Goal: Task Accomplishment & Management: Use online tool/utility

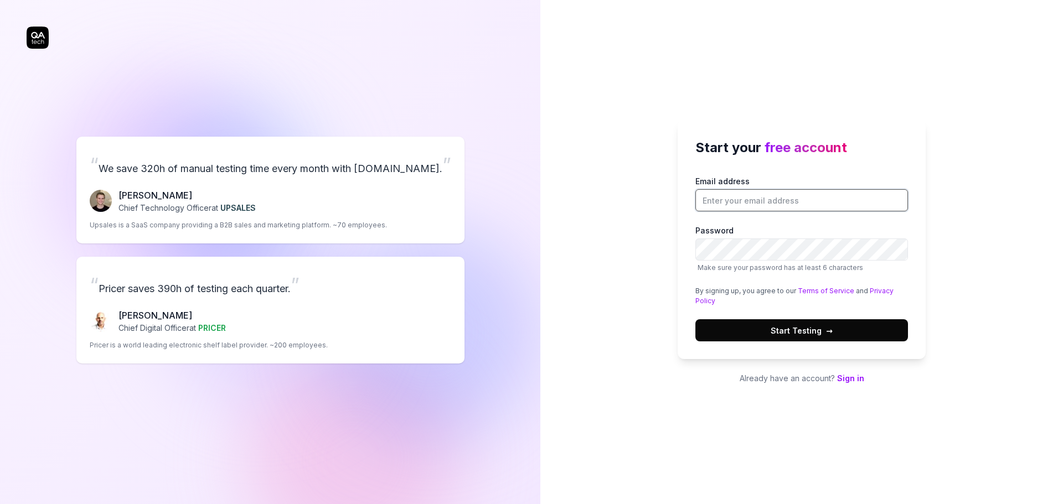
click at [749, 201] on input "Email address" at bounding box center [801, 200] width 213 height 22
type input "[EMAIL_ADDRESS][PERSON_NAME][DOMAIN_NAME]"
click at [921, 238] on div "Start your free account Email address [EMAIL_ADDRESS][PERSON_NAME][DOMAIN_NAME]…" at bounding box center [802, 239] width 248 height 239
click at [817, 329] on span "Start Testing →" at bounding box center [802, 331] width 62 height 12
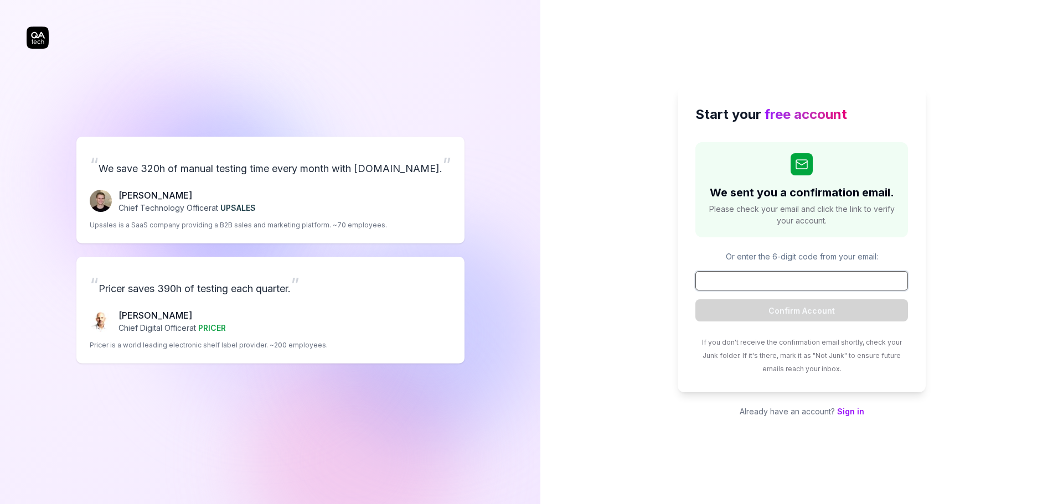
paste input "989637"
type input "989637"
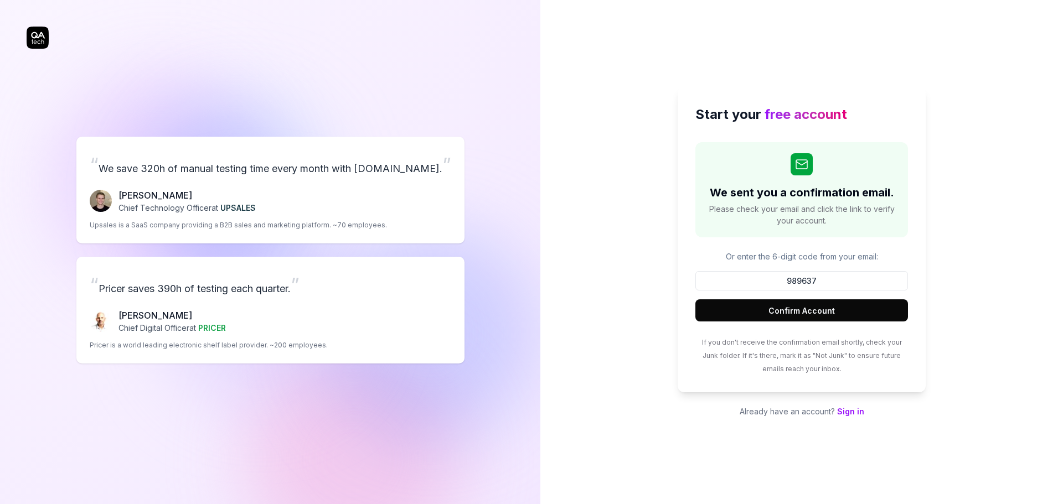
click at [794, 311] on button "Confirm Account" at bounding box center [801, 311] width 213 height 22
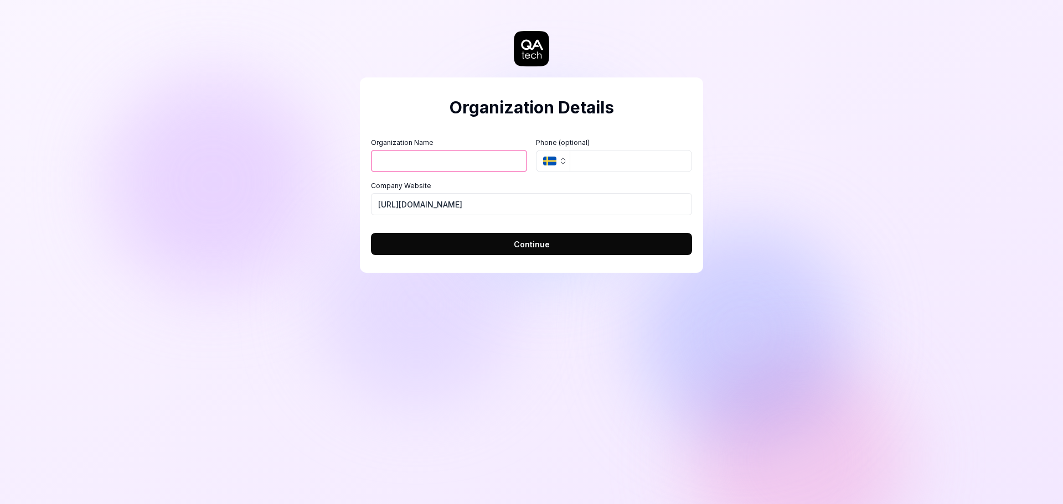
type input "W"
type input "EVOTEQ"
click at [501, 245] on button "Continue" at bounding box center [531, 244] width 321 height 22
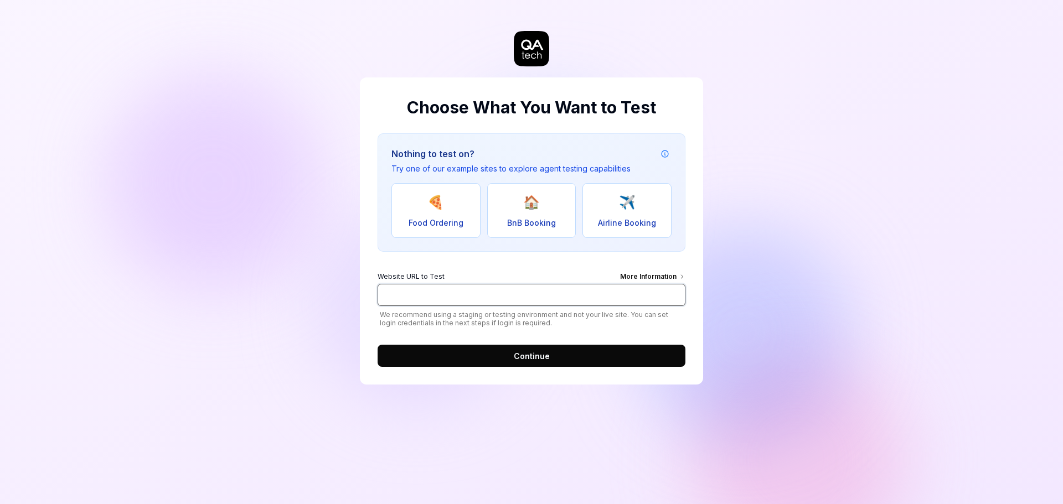
click at [455, 291] on input "Website URL to Test More Information" at bounding box center [532, 295] width 308 height 22
click at [487, 295] on input "Website URL to Test More Information" at bounding box center [532, 295] width 308 height 22
type input "[URL][DOMAIN_NAME]"
click at [538, 355] on span "Continue" at bounding box center [532, 356] width 36 height 12
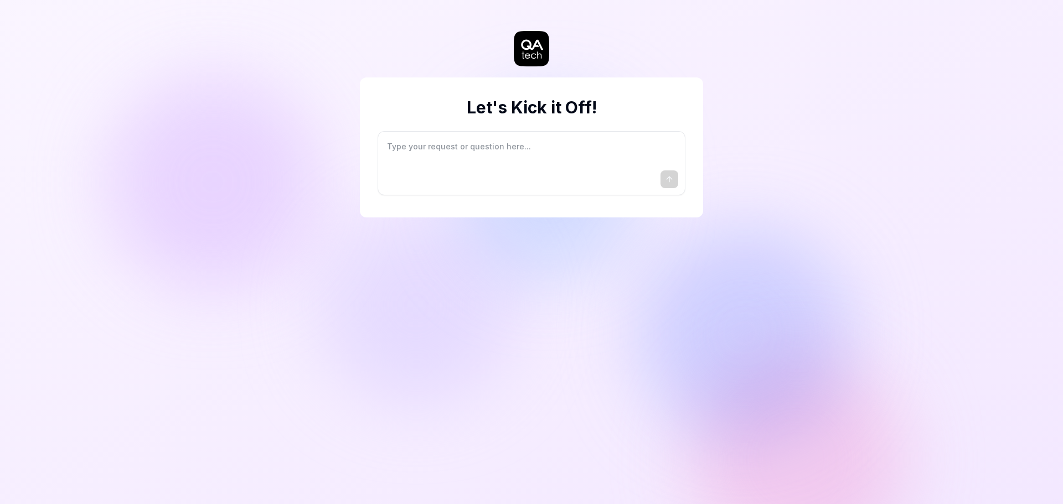
type textarea "*"
type textarea "I"
type textarea "*"
type textarea "I"
type textarea "*"
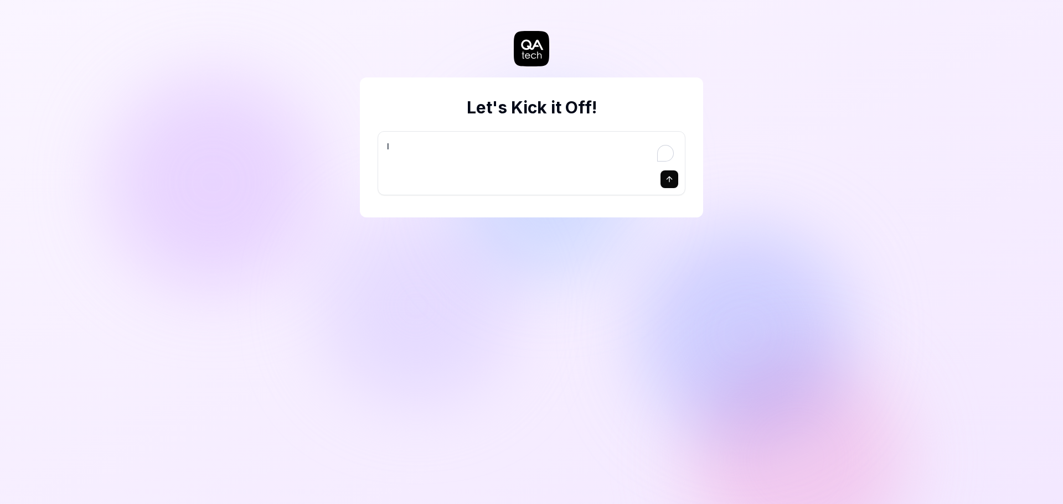
type textarea "I w"
type textarea "*"
type textarea "I wa"
type textarea "*"
type textarea "I wan"
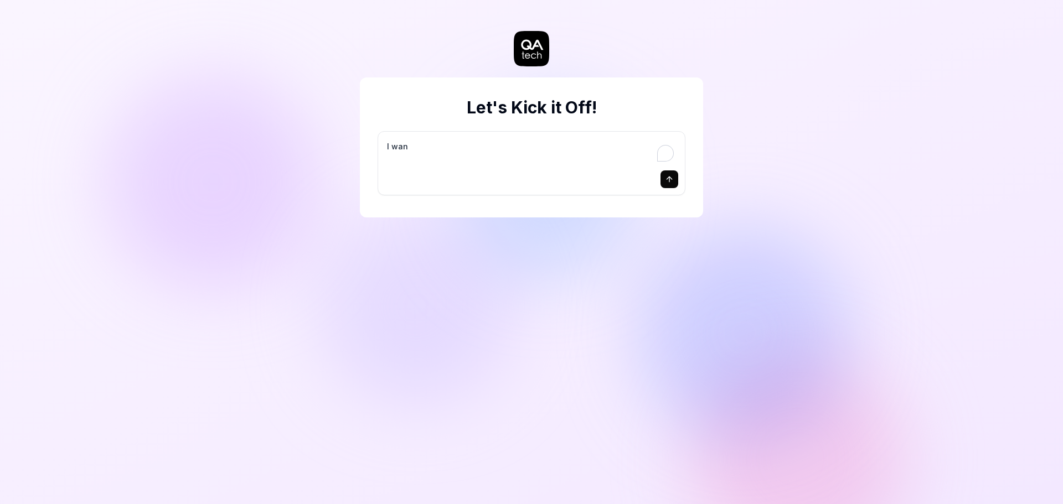
type textarea "*"
type textarea "I want"
type textarea "*"
type textarea "I want"
type textarea "*"
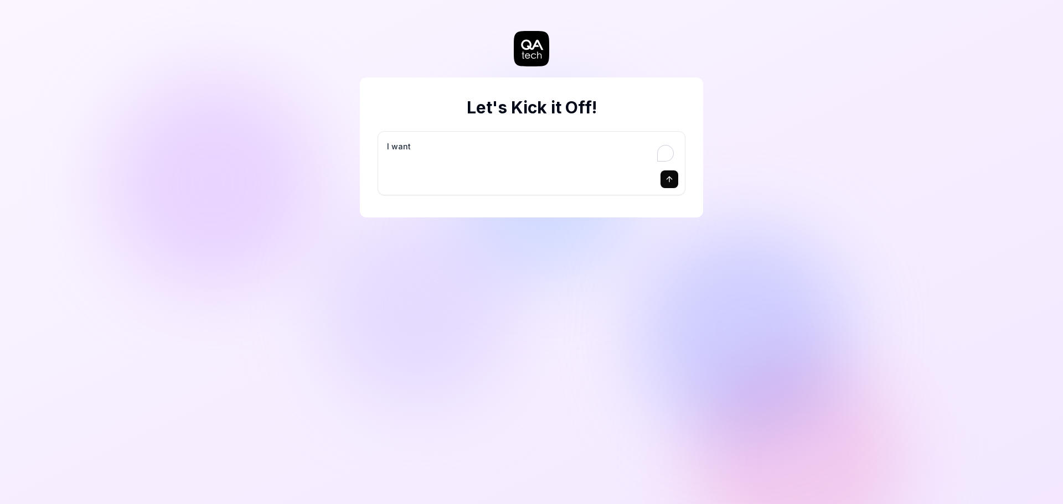
type textarea "I want a"
type textarea "*"
type textarea "I want a"
type textarea "*"
type textarea "I want a g"
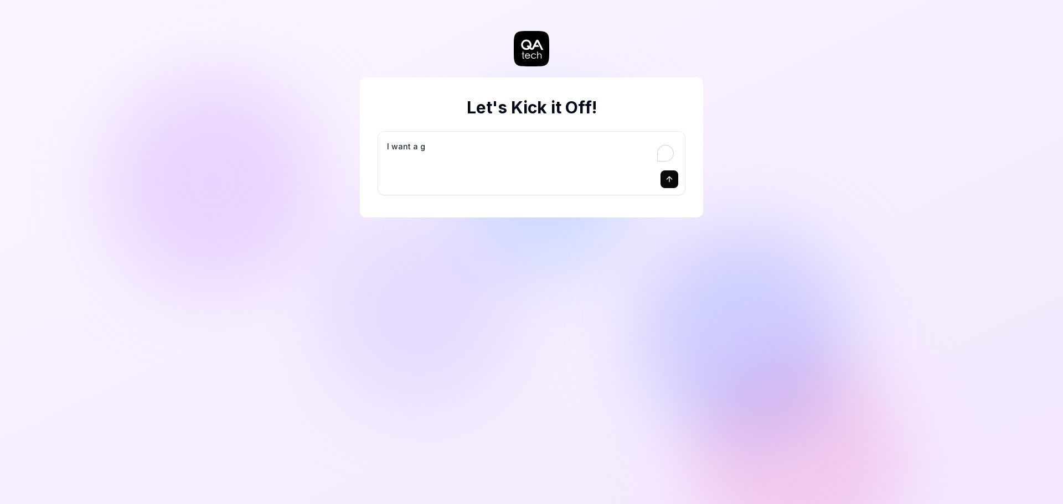
type textarea "*"
type textarea "I want a go"
type textarea "*"
type textarea "I want a goo"
type textarea "*"
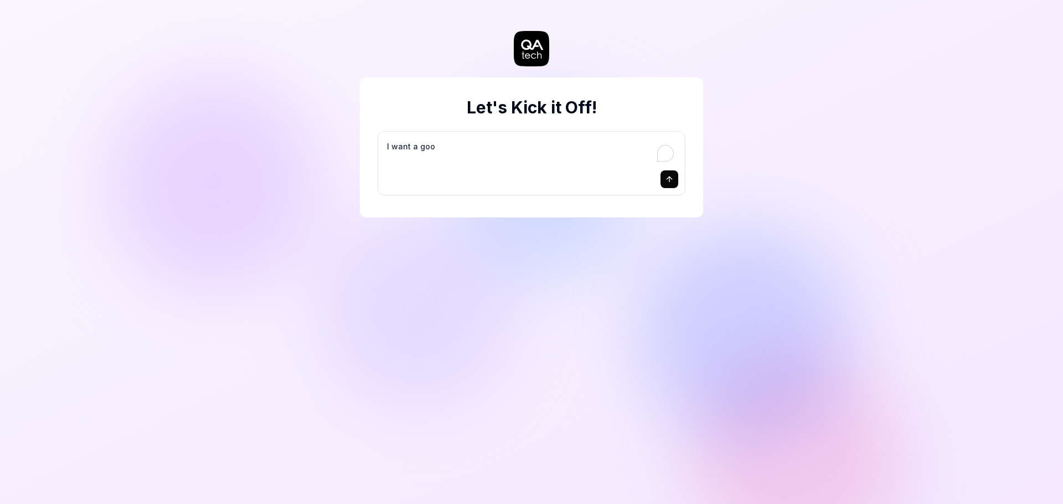
type textarea "I want a good"
type textarea "*"
type textarea "I want a good"
type textarea "*"
type textarea "I want a good t"
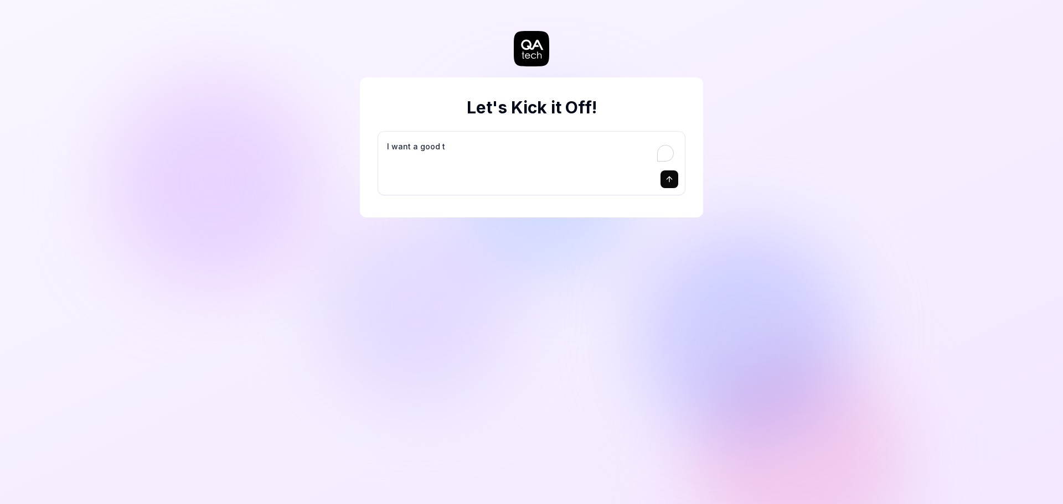
type textarea "*"
type textarea "I want a good te"
type textarea "*"
type textarea "I want a good tes"
type textarea "*"
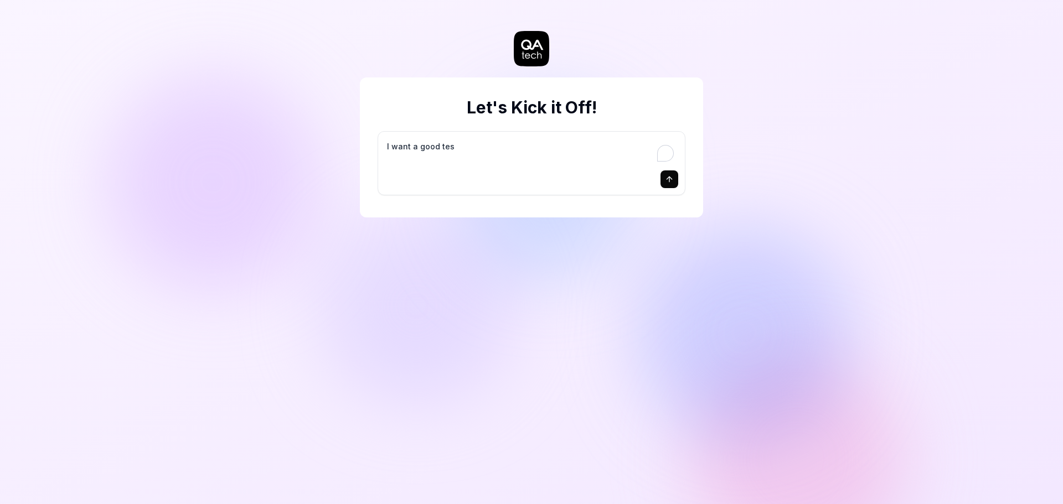
type textarea "I want a good test"
type textarea "*"
type textarea "I want a good test"
type textarea "*"
type textarea "I want a good test s"
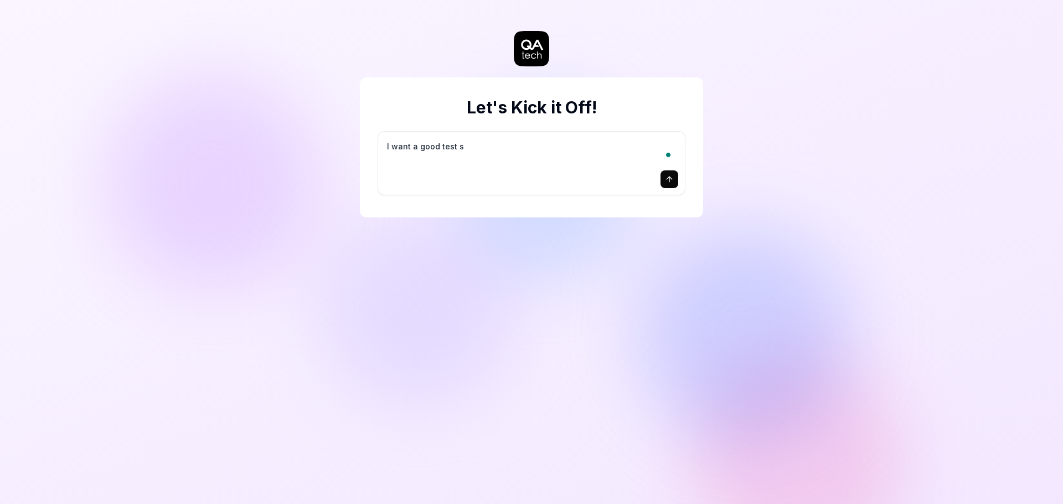
type textarea "*"
type textarea "I want a good test se"
type textarea "*"
type textarea "I want a good test set"
type textarea "*"
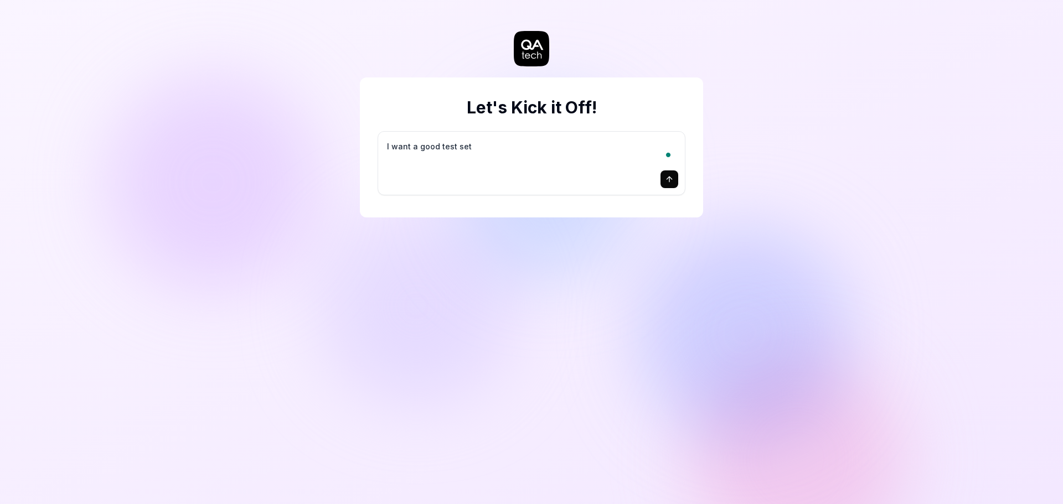
type textarea "I want a good test setu"
type textarea "*"
type textarea "I want a good test setup"
type textarea "*"
type textarea "I want a good test setup"
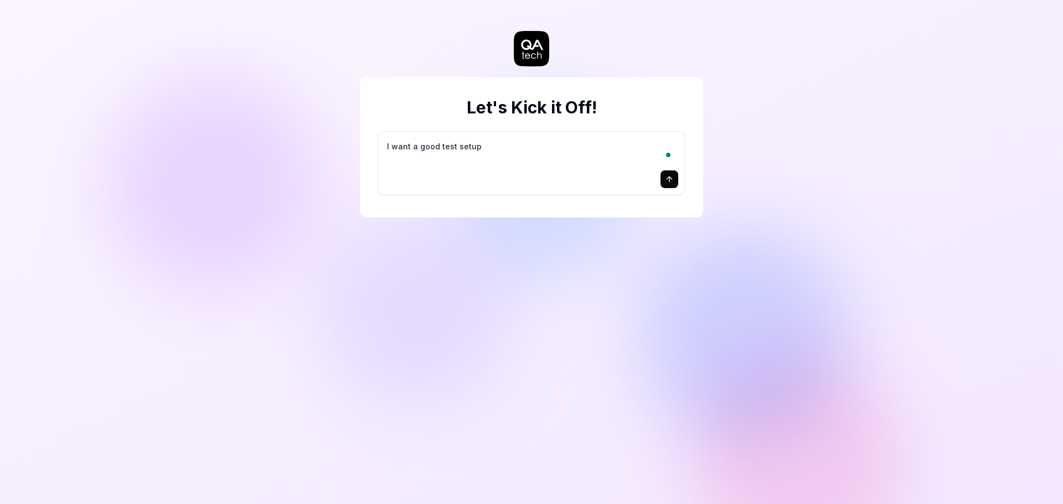
type textarea "*"
type textarea "I want a good test setup f"
type textarea "*"
type textarea "I want a good test setup fo"
type textarea "*"
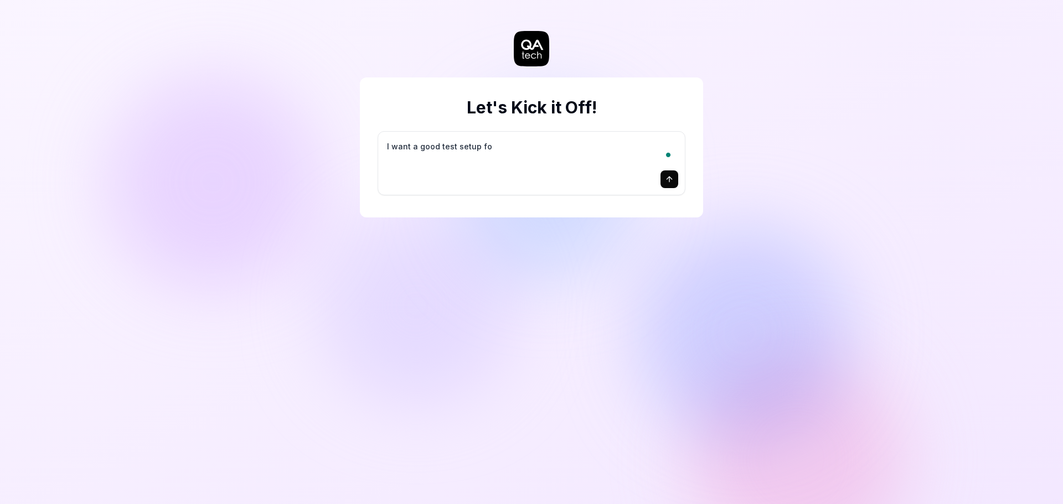
type textarea "I want a good test setup for"
type textarea "*"
type textarea "I want a good test setup for"
type textarea "*"
type textarea "I want a good test setup for m"
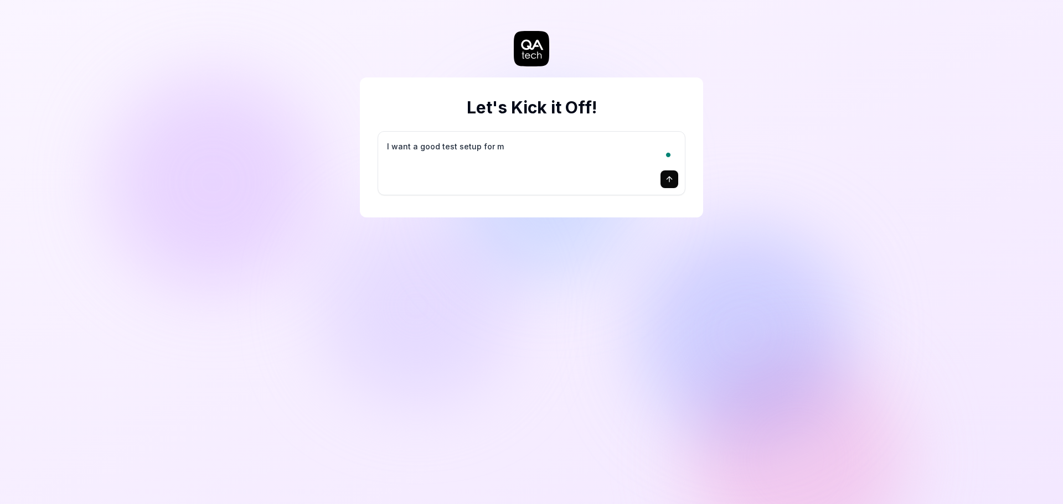
type textarea "*"
type textarea "I want a good test setup for my"
type textarea "*"
type textarea "I want a good test setup for my"
type textarea "*"
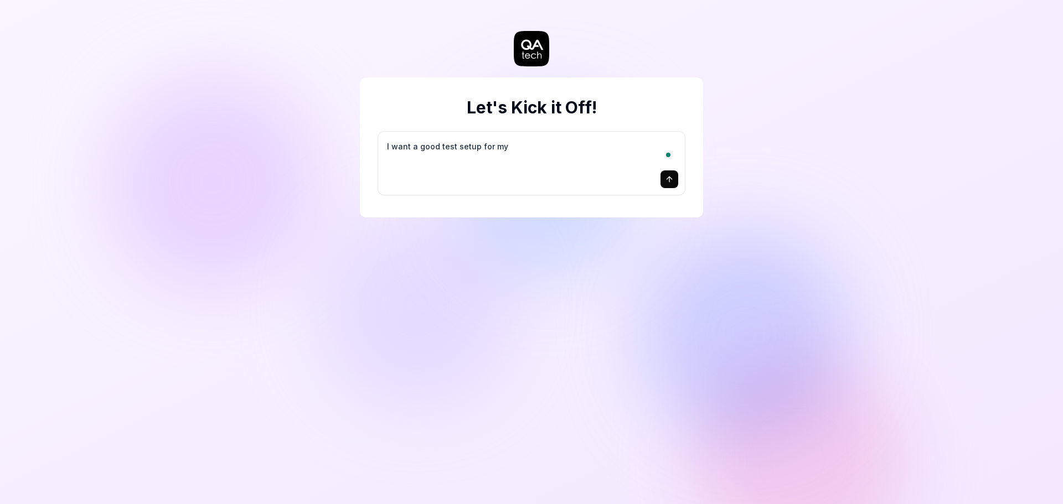
type textarea "I want a good test setup for my s"
type textarea "*"
type textarea "I want a good test setup for my si"
type textarea "*"
type textarea "I want a good test setup for my sit"
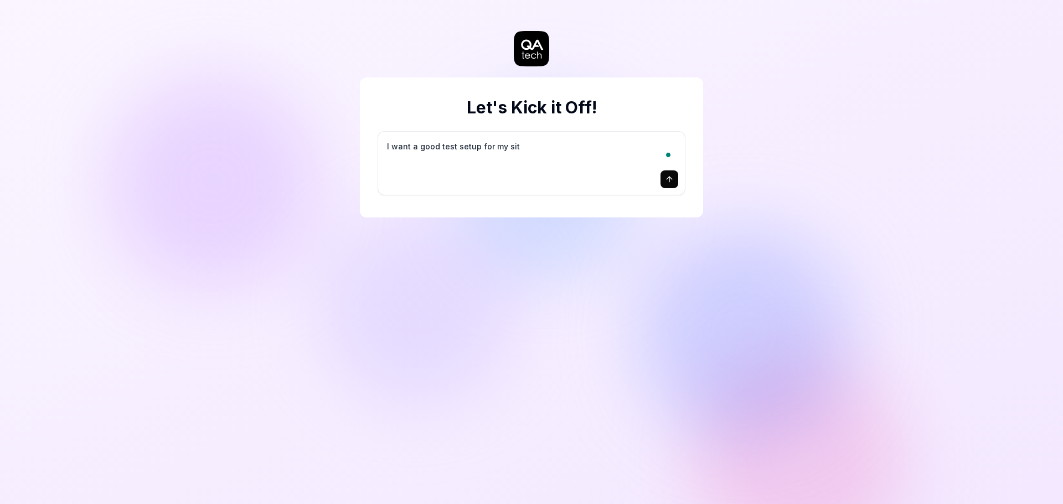
type textarea "*"
type textarea "I want a good test setup for my site"
type textarea "*"
type textarea "I want a good test setup for my site"
type textarea "*"
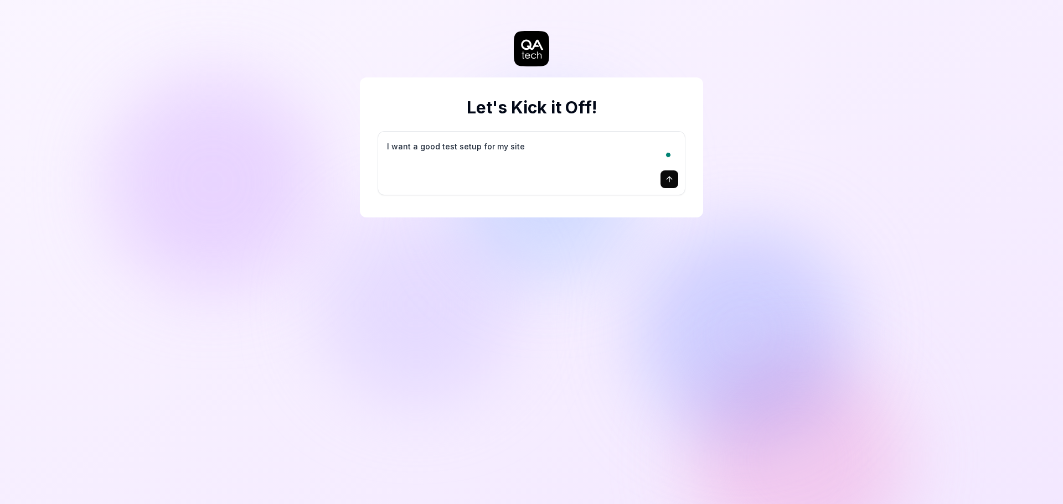
type textarea "I want a good test setup for my site -"
type textarea "*"
type textarea "I want a good test setup for my site -"
type textarea "*"
type textarea "I want a good test setup for my site - h"
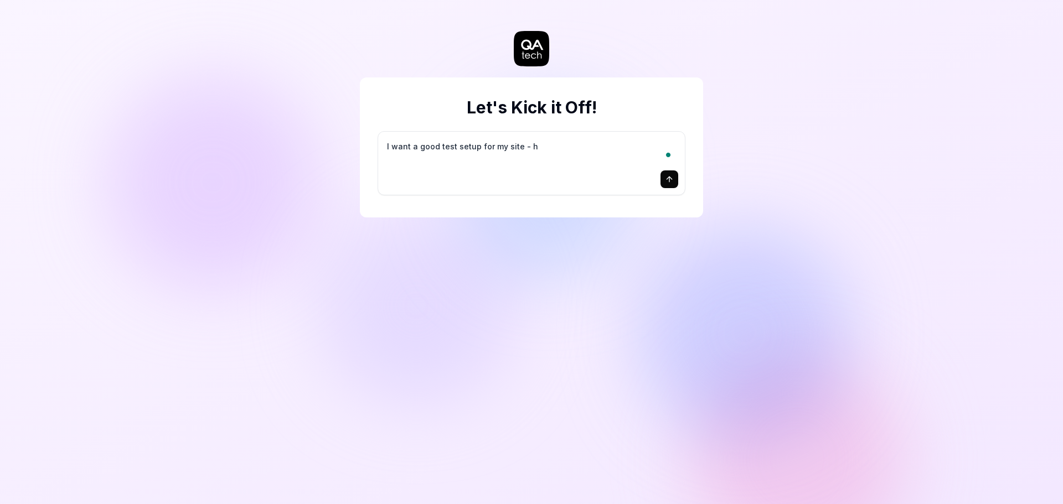
type textarea "*"
type textarea "I want a good test setup for my site - he"
type textarea "*"
type textarea "I want a good test setup for my site - hel"
type textarea "*"
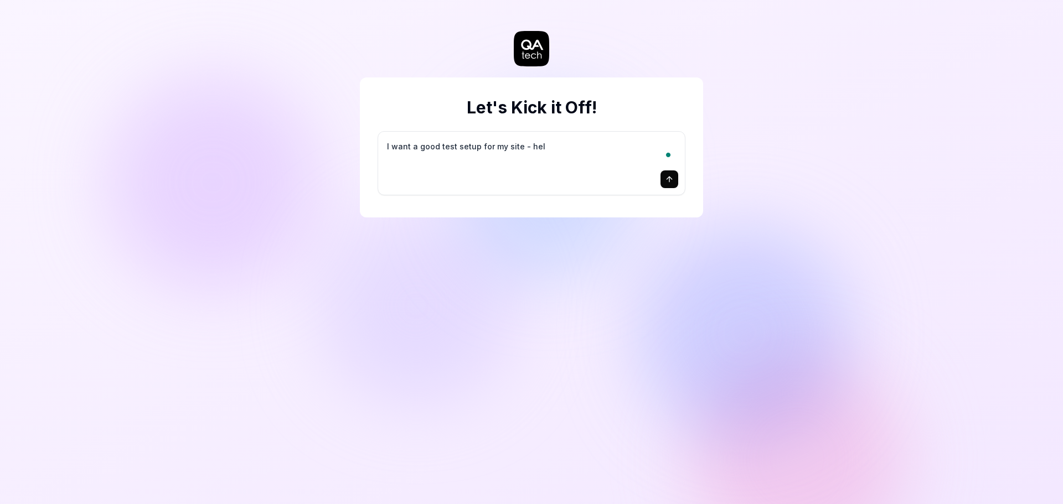
type textarea "I want a good test setup for my site - help"
type textarea "*"
type textarea "I want a good test setup for my site - help"
type textarea "*"
type textarea "I want a good test setup for my site - help m"
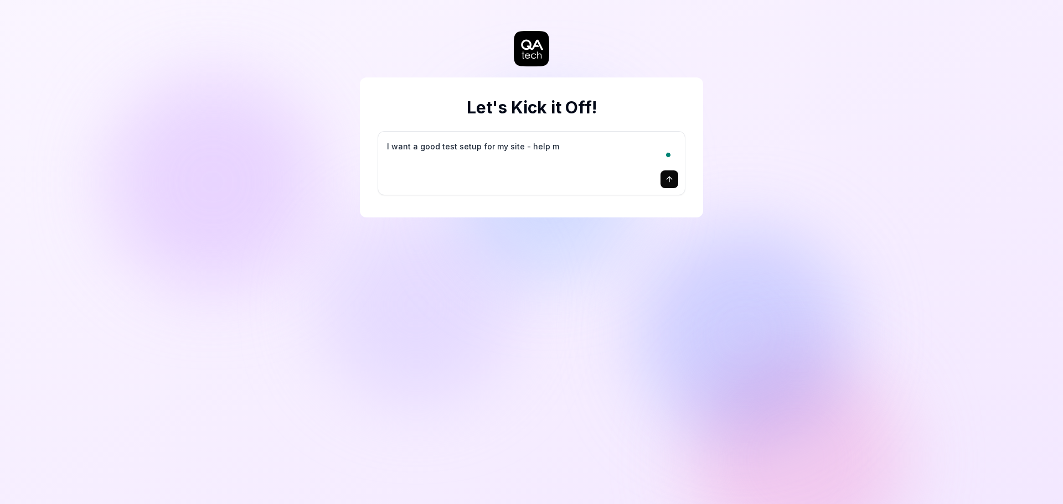
type textarea "*"
type textarea "I want a good test setup for my site - help me"
type textarea "*"
type textarea "I want a good test setup for my site - help me"
type textarea "*"
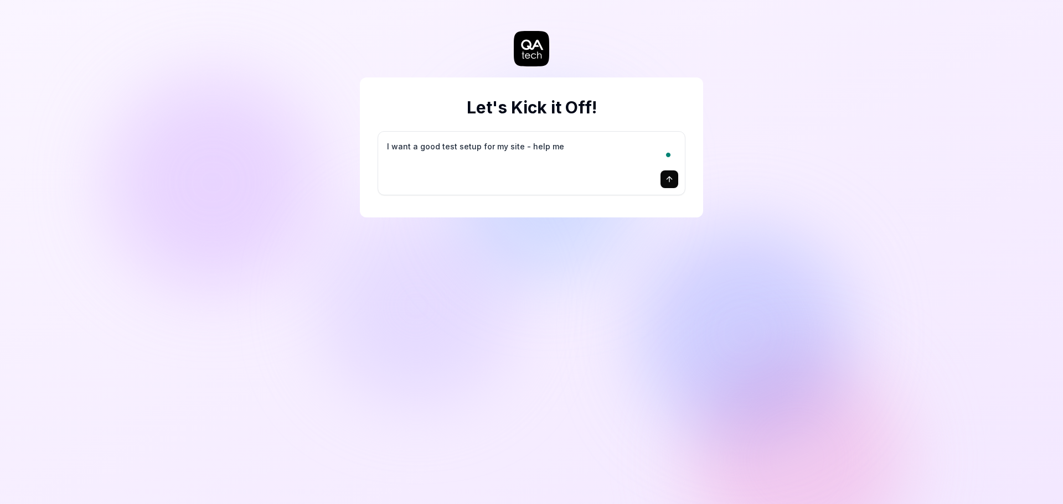
type textarea "I want a good test setup for my site - help me c"
type textarea "*"
type textarea "I want a good test setup for my site - help me cr"
type textarea "*"
type textarea "I want a good test setup for my site - help me cre"
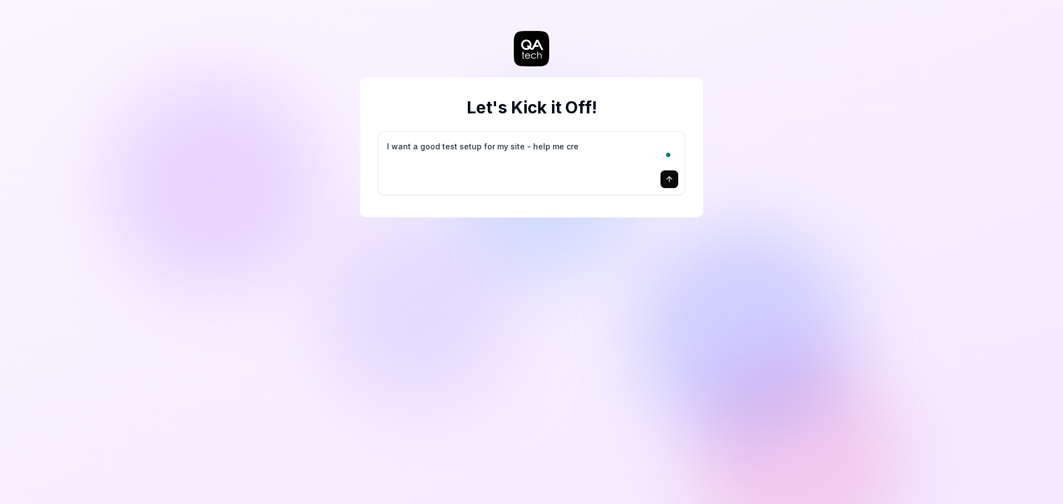
type textarea "*"
type textarea "I want a good test setup for my site - help me crea"
type textarea "*"
type textarea "I want a good test setup for my site - help me creat"
type textarea "*"
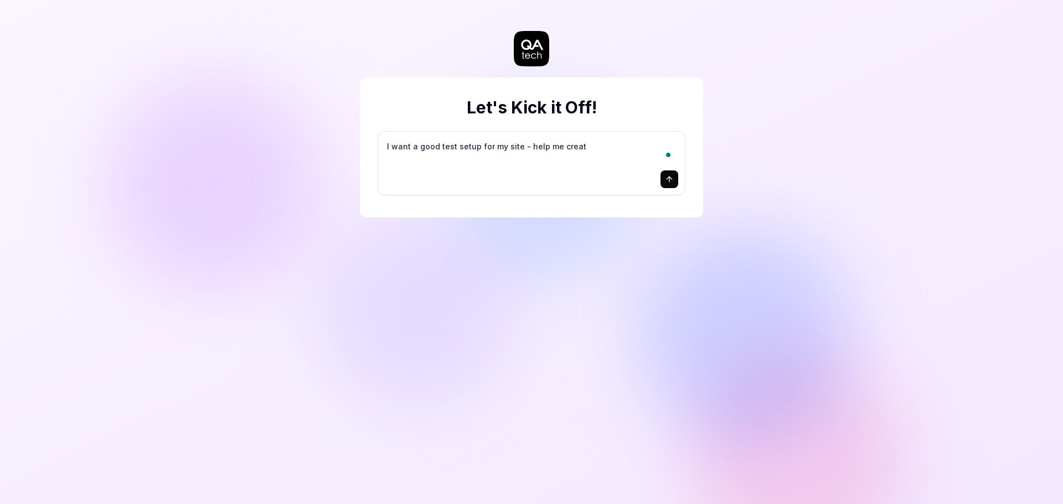
type textarea "I want a good test setup for my site - help me create"
type textarea "*"
type textarea "I want a good test setup for my site - help me create"
type textarea "*"
type textarea "I want a good test setup for my site - help me create t"
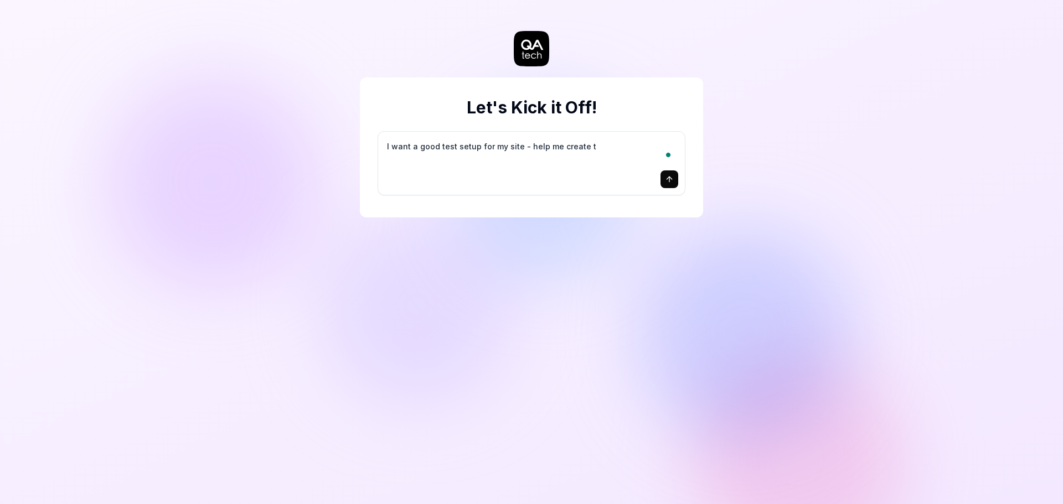
type textarea "*"
type textarea "I want a good test setup for my site - help me create th"
type textarea "*"
type textarea "I want a good test setup for my site - help me create the"
type textarea "*"
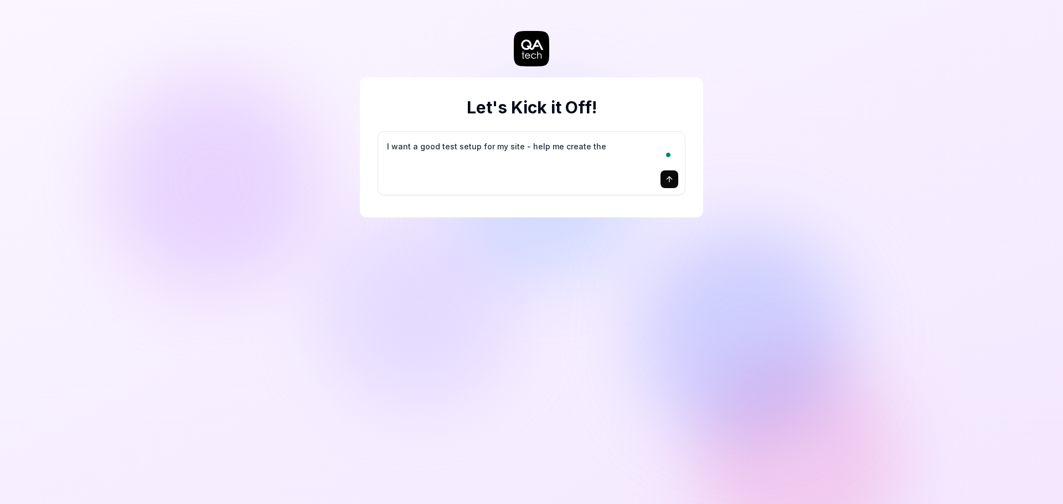
type textarea "I want a good test setup for my site - help me create the"
type textarea "*"
type textarea "I want a good test setup for my site - help me create the f"
type textarea "*"
type textarea "I want a good test setup for my site - help me create the fi"
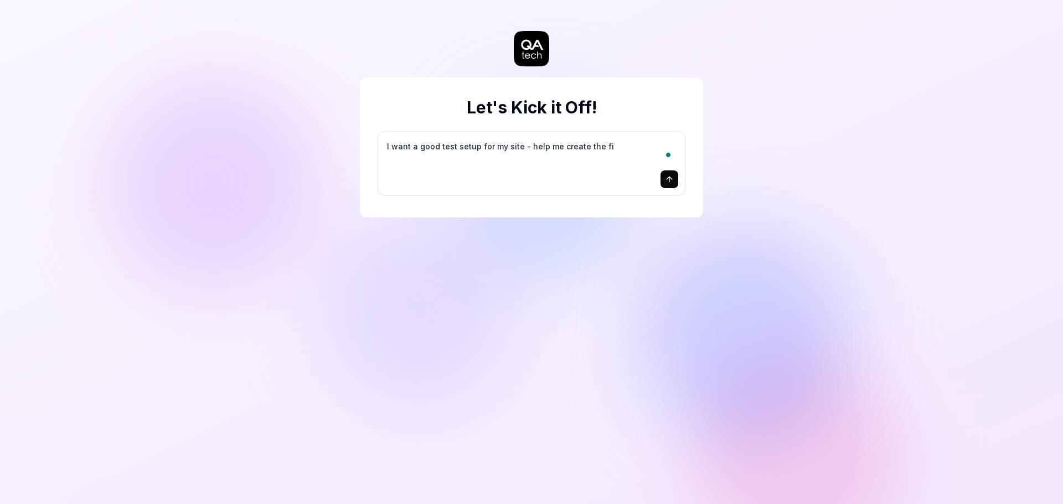
type textarea "*"
type textarea "I want a good test setup for my site - help me create the fir"
type textarea "*"
type textarea "I want a good test setup for my site - help me create the firs"
type textarea "*"
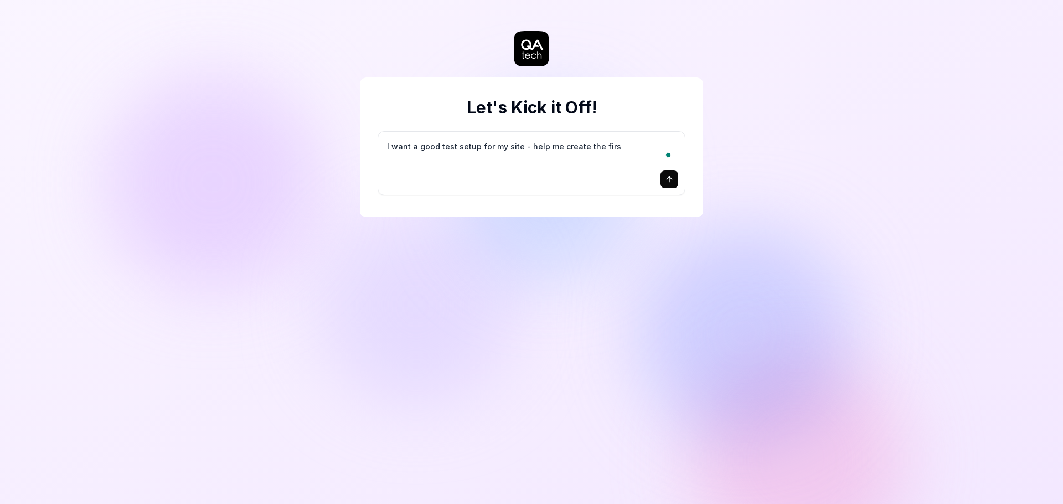
type textarea "I want a good test setup for my site - help me create the first"
type textarea "*"
type textarea "I want a good test setup for my site - help me create the first"
type textarea "*"
type textarea "I want a good test setup for my site - help me create the first 3"
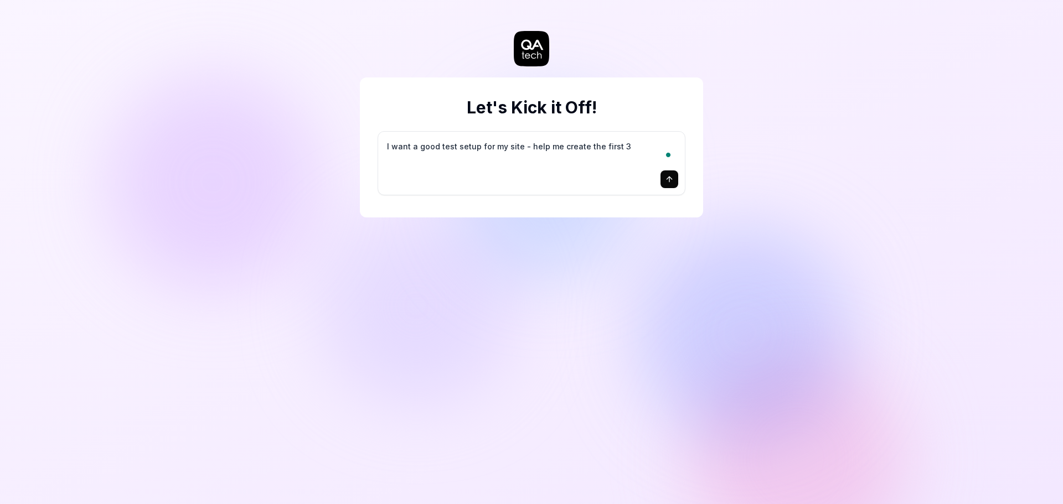
type textarea "*"
type textarea "I want a good test setup for my site - help me create the first 3-"
type textarea "*"
type textarea "I want a good test setup for my site - help me create the first 3-5"
type textarea "*"
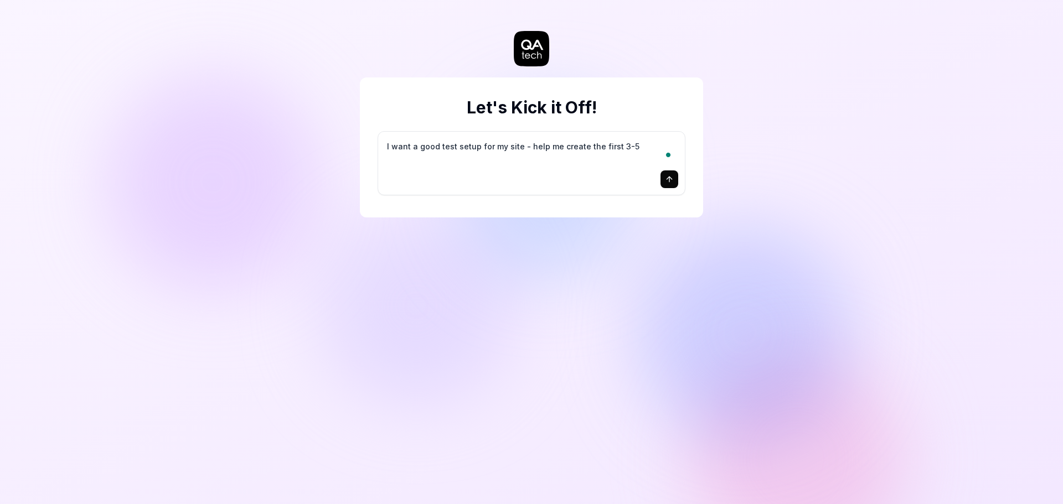
type textarea "I want a good test setup for my site - help me create the first 3-5"
type textarea "*"
type textarea "I want a good test setup for my site - help me create the first 3-5 t"
type textarea "*"
type textarea "I want a good test setup for my site - help me create the first 3-5 te"
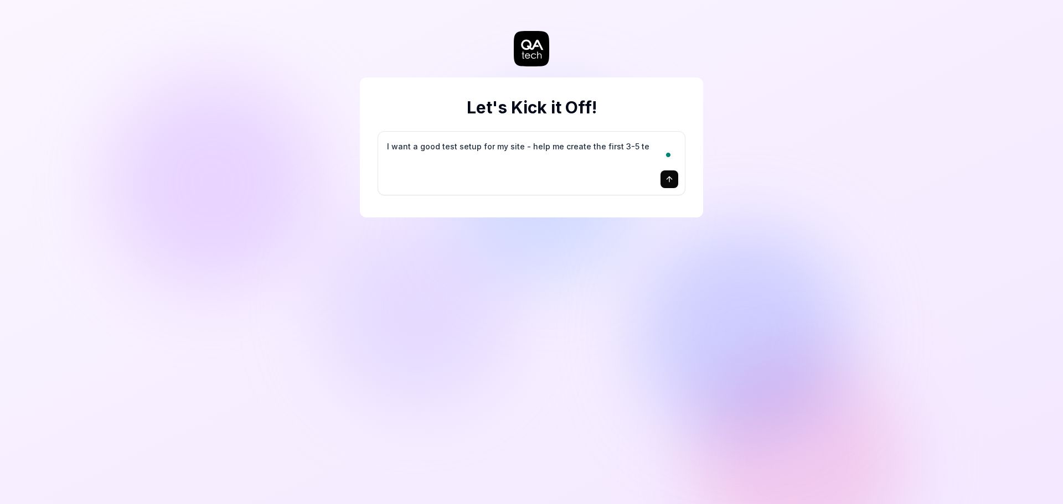
type textarea "*"
type textarea "I want a good test setup for my site - help me create the first 3-5 tes"
type textarea "*"
type textarea "I want a good test setup for my site - help me create the first 3-5 test"
type textarea "*"
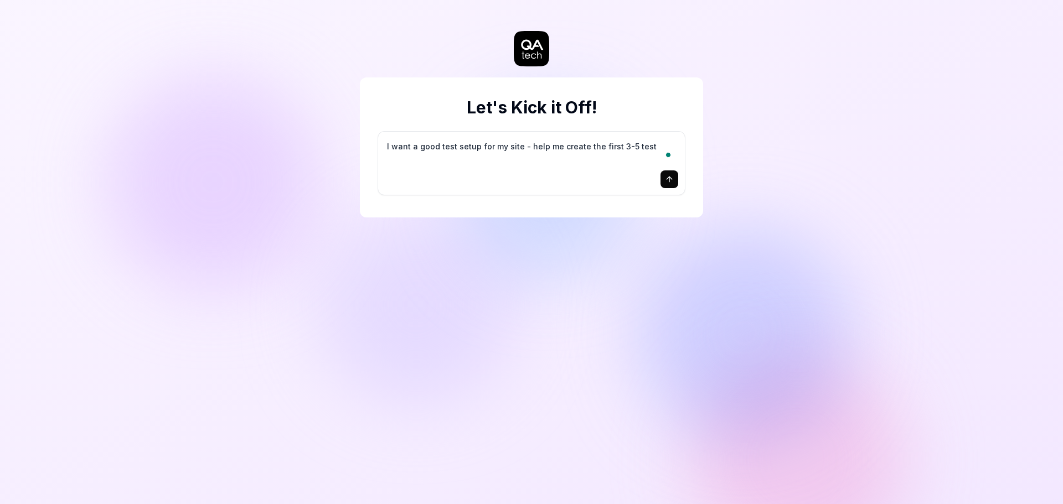
type textarea "I want a good test setup for my site - help me create the first 3-5 test"
type textarea "*"
type textarea "I want a good test setup for my site - help me create the first 3-5 test c"
type textarea "*"
type textarea "I want a good test setup for my site - help me create the first 3-5 test ca"
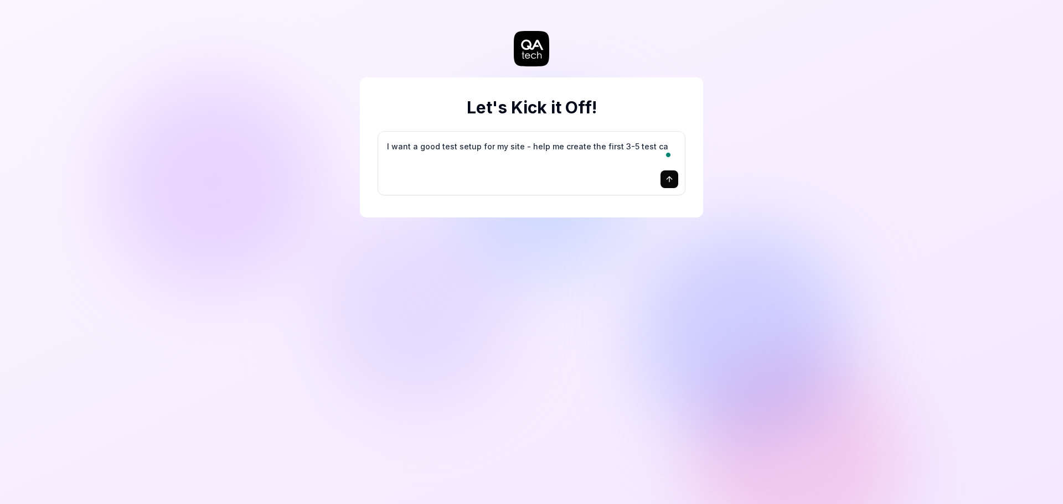
type textarea "*"
type textarea "I want a good test setup for my site - help me create the first 3-5 test cas"
type textarea "*"
type textarea "I want a good test setup for my site - help me create the first 3-5 test case"
type textarea "*"
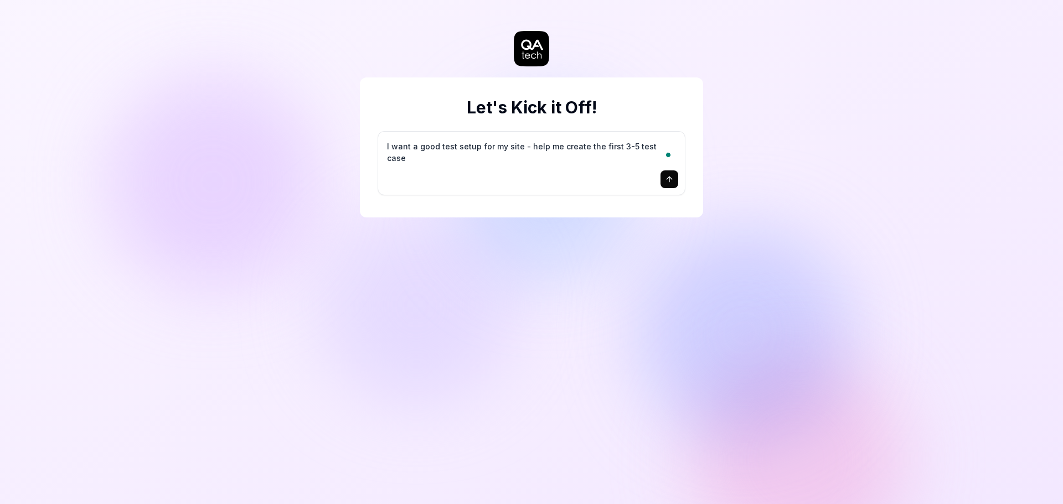
type textarea "I want a good test setup for my site - help me create the first 3-5 test cases"
click at [668, 181] on icon "submit" at bounding box center [669, 179] width 9 height 9
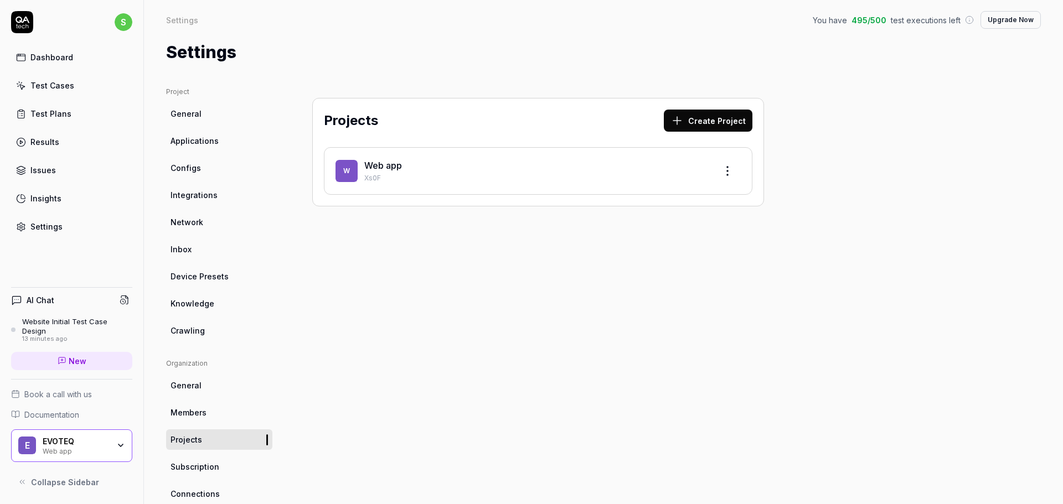
click at [67, 81] on div "Test Cases" at bounding box center [52, 86] width 44 height 12
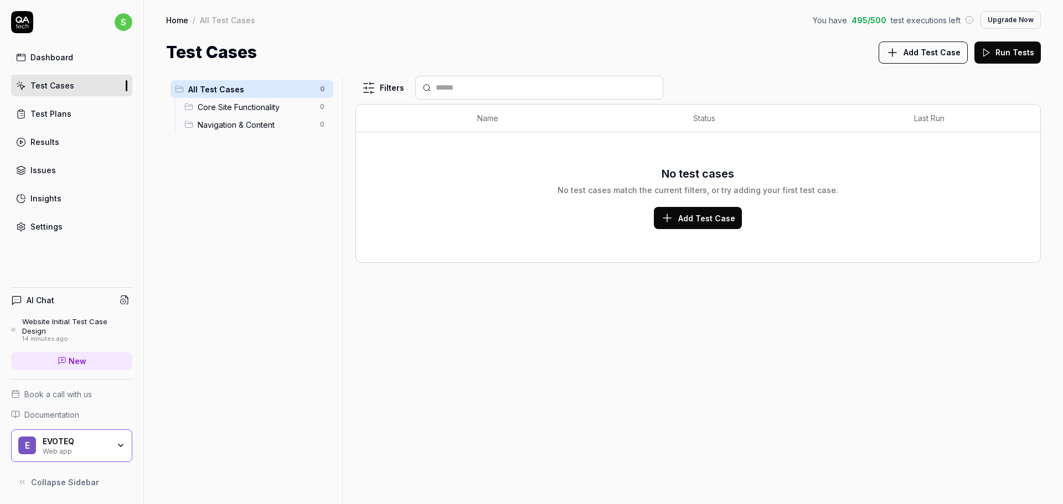
click at [227, 106] on span "Core Site Functionality" at bounding box center [256, 107] width 116 height 12
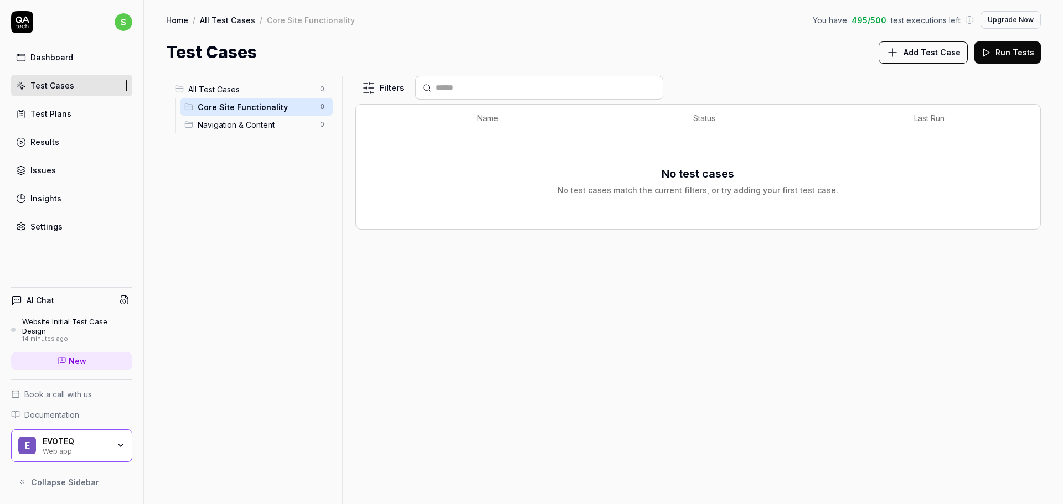
click at [209, 119] on span "Navigation & Content" at bounding box center [256, 125] width 116 height 12
click at [56, 322] on div "AI Chat Website Initial Test Case Design 14 minutes ago New" at bounding box center [71, 333] width 121 height 91
click at [50, 333] on div "Website Initial Test Case Design" at bounding box center [77, 326] width 110 height 18
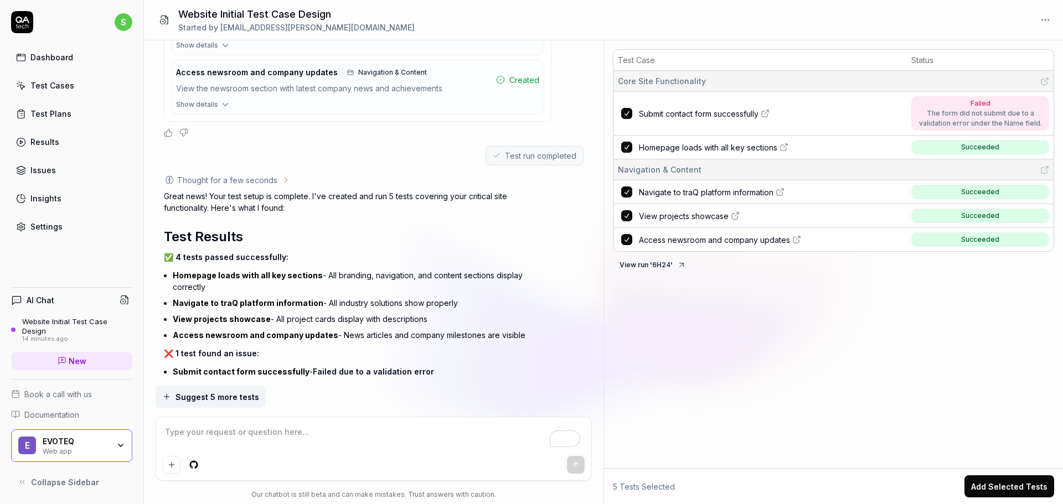
scroll to position [554, 0]
click at [220, 107] on icon "button" at bounding box center [225, 104] width 10 height 10
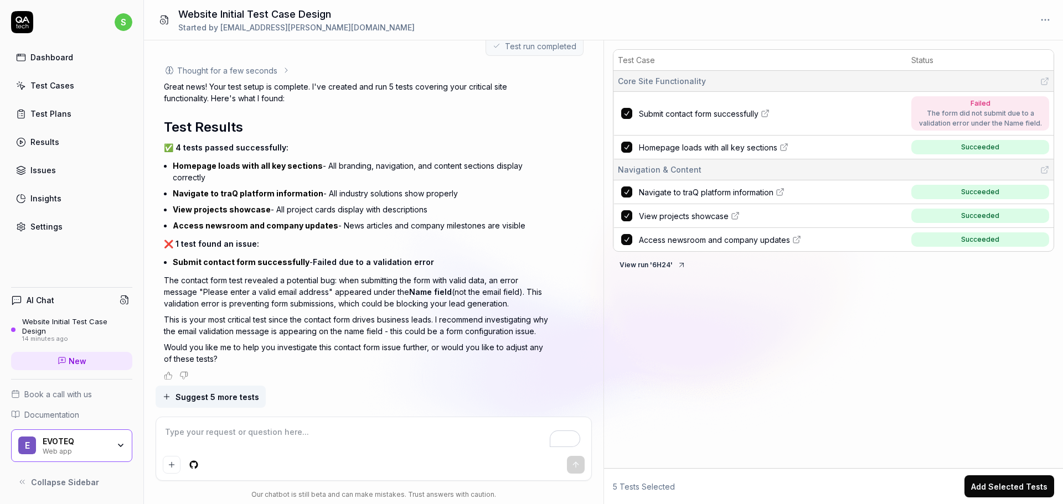
scroll to position [762, 0]
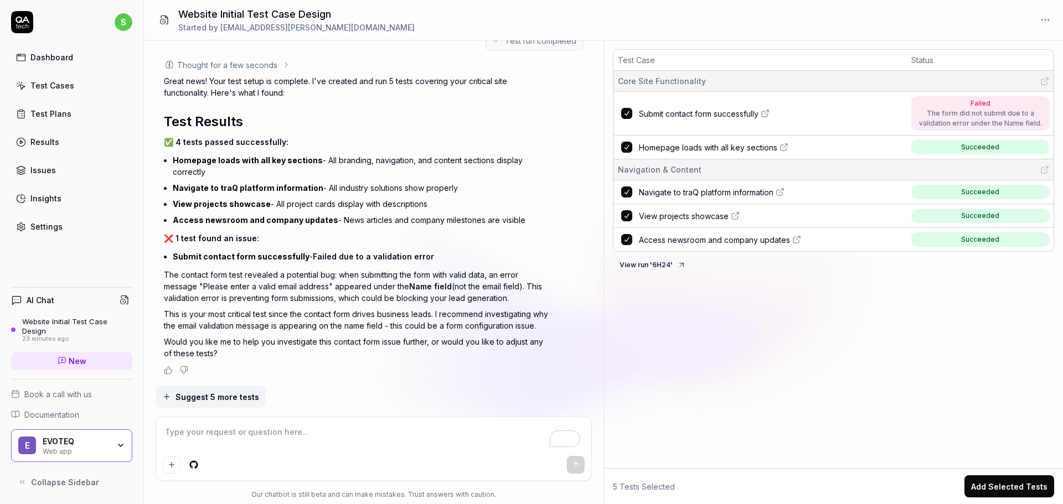
type textarea "*"
